Goal: Task Accomplishment & Management: Manage account settings

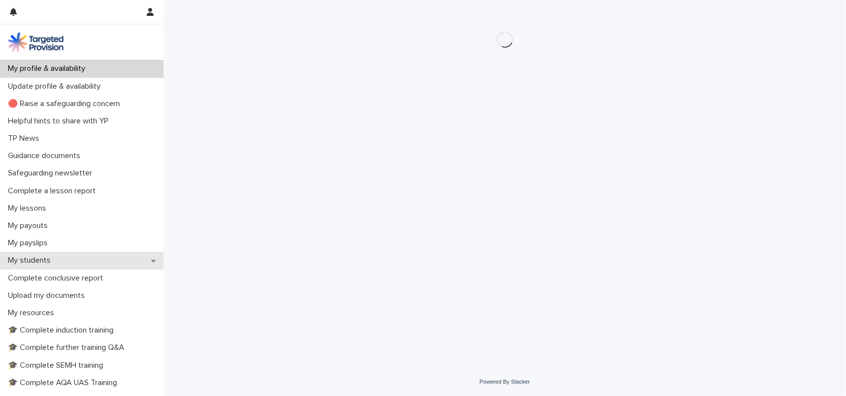
click at [65, 258] on div "My students" at bounding box center [81, 260] width 163 height 17
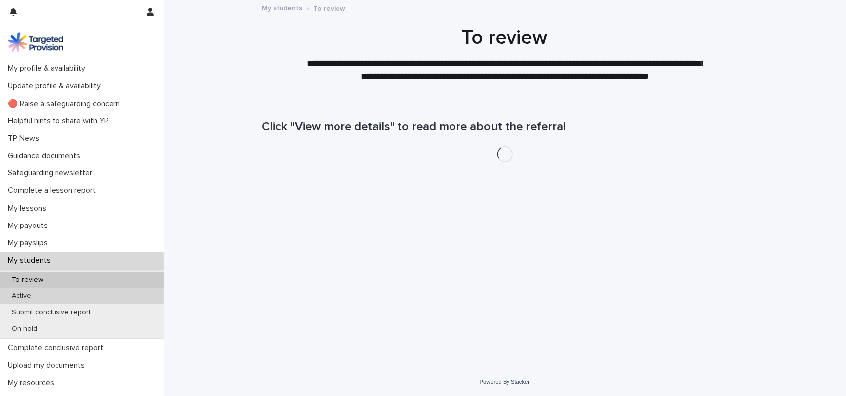
click at [52, 296] on div "Active" at bounding box center [81, 296] width 163 height 16
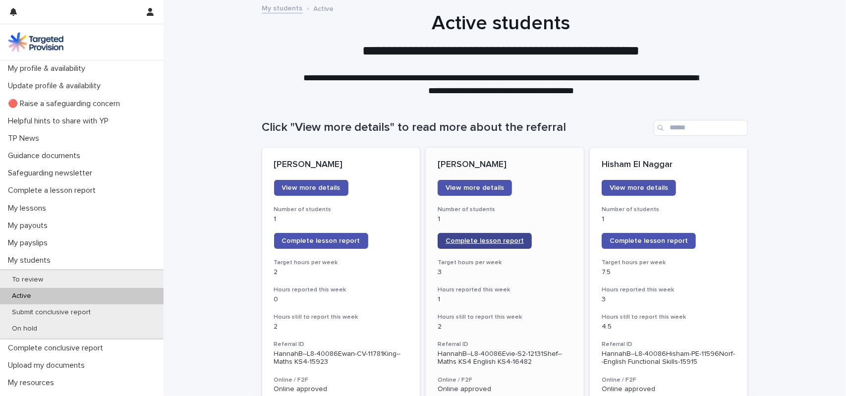
click at [480, 240] on span "Complete lesson report" at bounding box center [484, 240] width 78 height 7
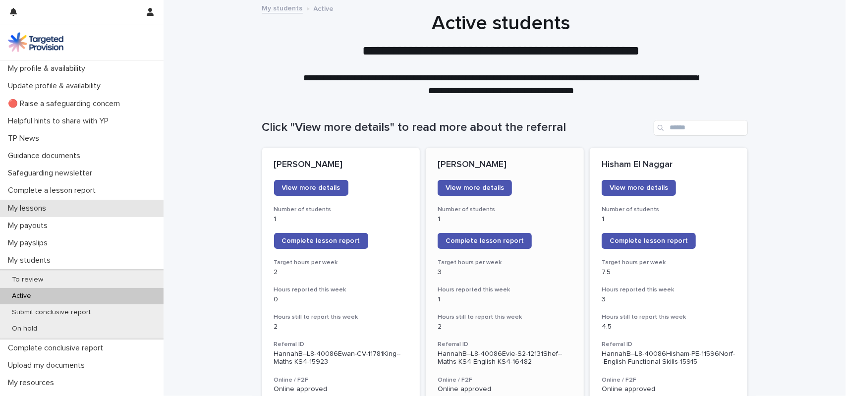
click at [55, 215] on div "My lessons" at bounding box center [81, 208] width 163 height 17
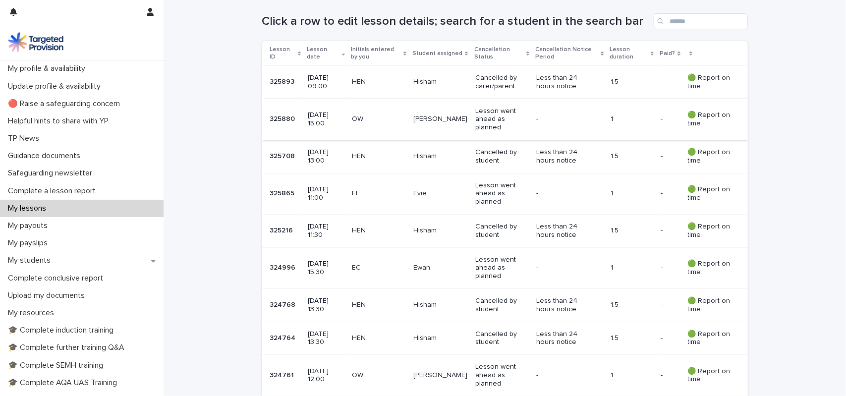
scroll to position [198, 0]
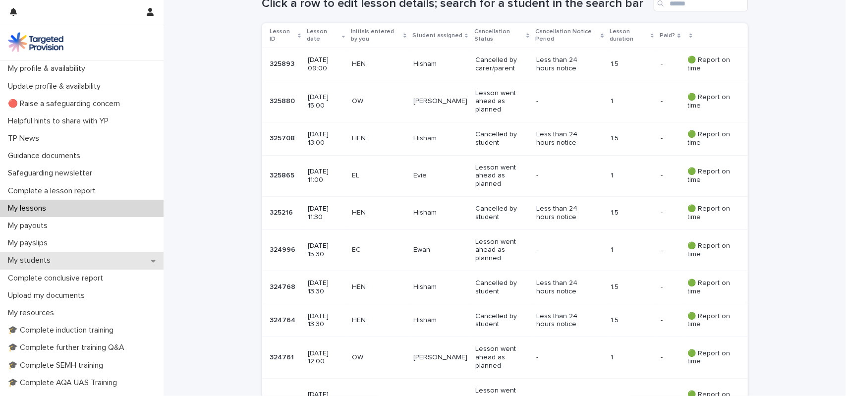
click at [66, 254] on div "My students" at bounding box center [81, 260] width 163 height 17
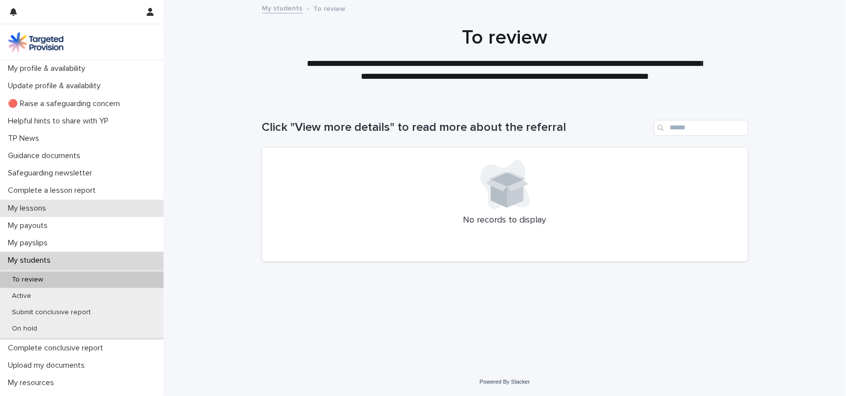
click at [45, 207] on p "My lessons" at bounding box center [29, 208] width 50 height 9
